Goal: Transaction & Acquisition: Purchase product/service

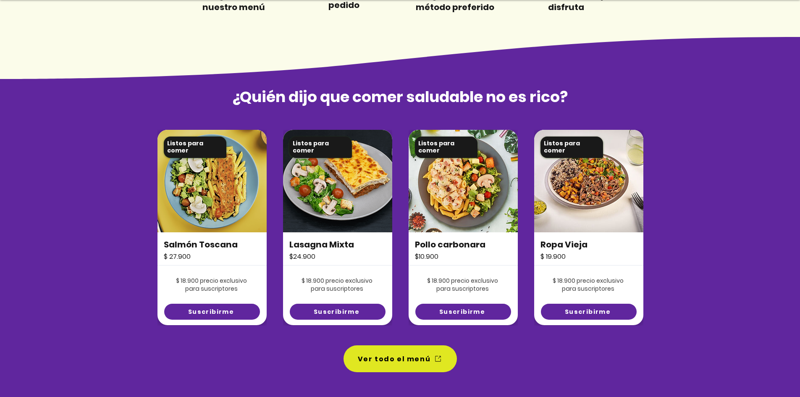
scroll to position [504, 0]
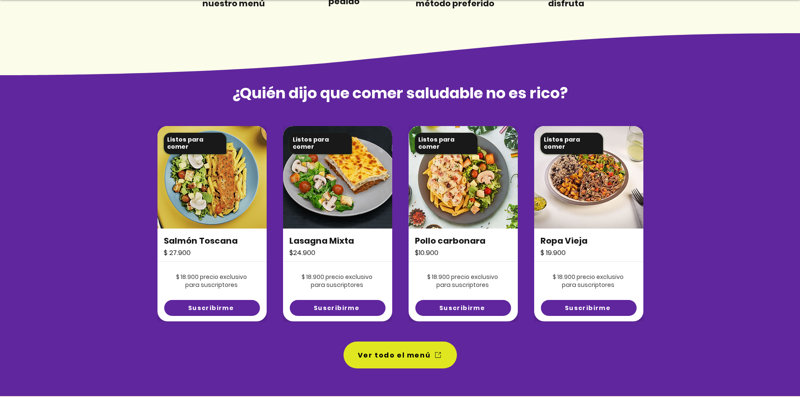
click at [202, 170] on img at bounding box center [212, 177] width 109 height 103
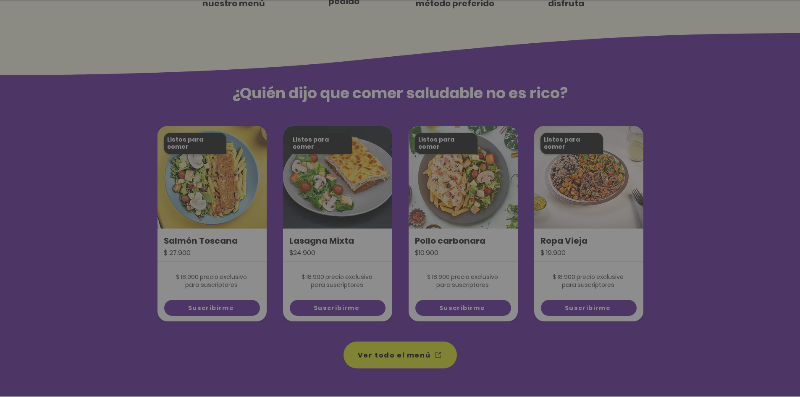
scroll to position [0, 0]
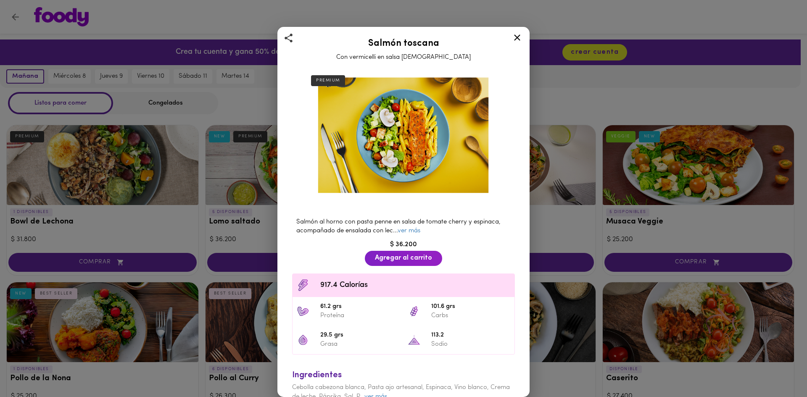
click at [410, 228] on link "ver más" at bounding box center [408, 231] width 23 height 6
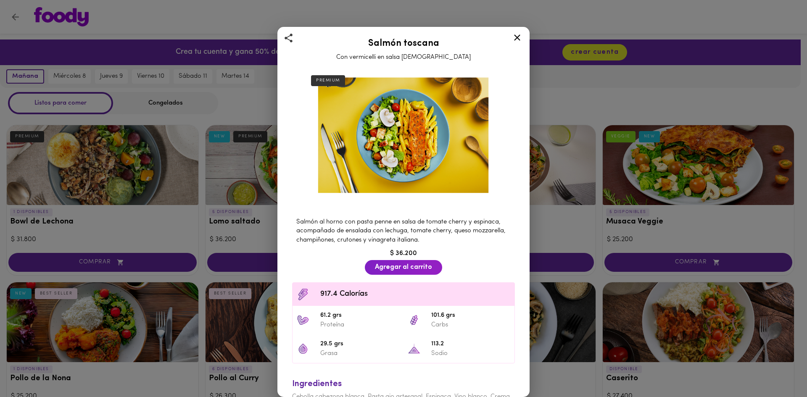
click at [519, 39] on icon at bounding box center [517, 37] width 6 height 6
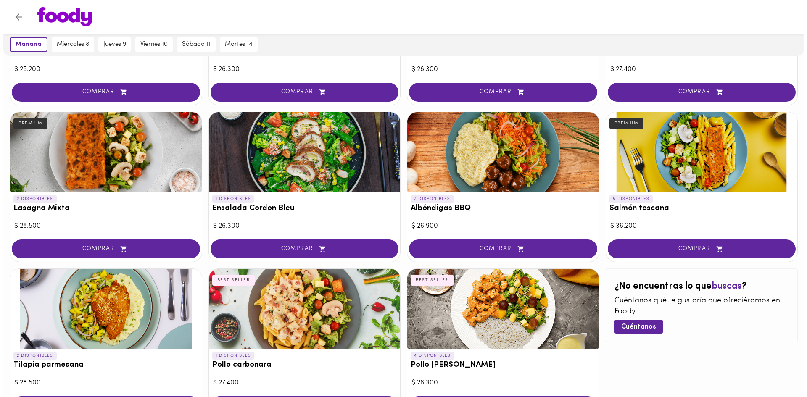
scroll to position [378, 0]
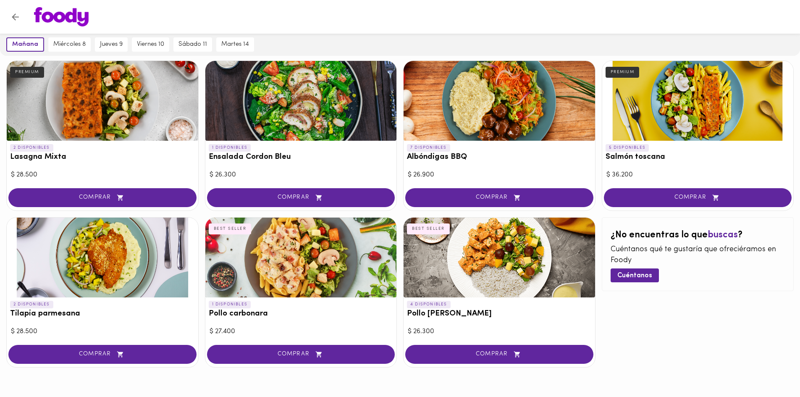
click at [481, 247] on div at bounding box center [500, 258] width 192 height 80
